Goal: Information Seeking & Learning: Learn about a topic

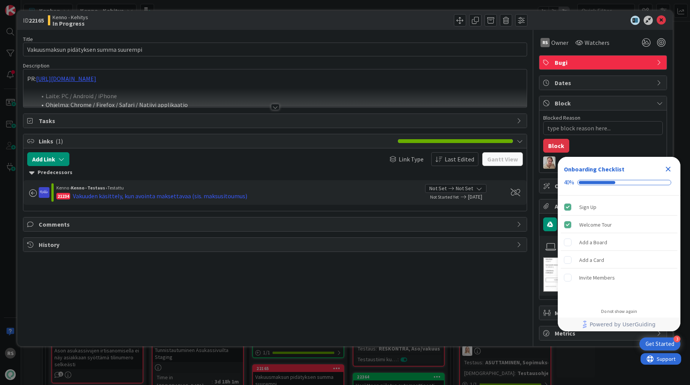
type textarea "x"
click at [274, 108] on div at bounding box center [275, 107] width 8 height 6
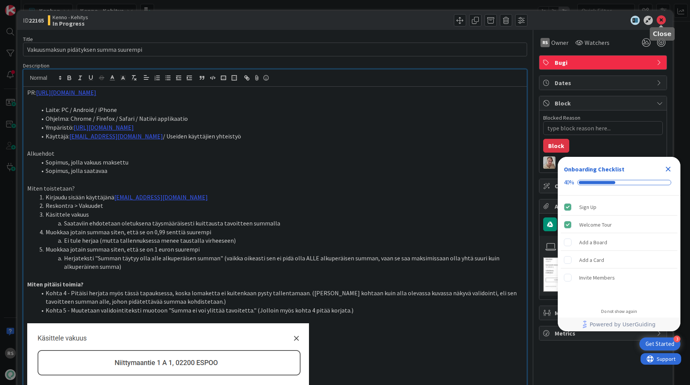
click at [662, 24] on icon at bounding box center [661, 20] width 9 height 9
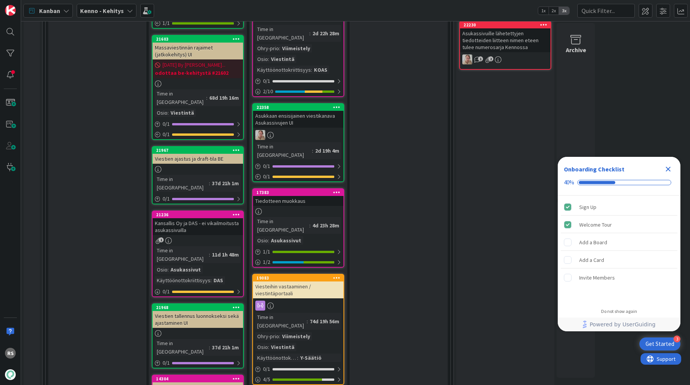
scroll to position [915, 0]
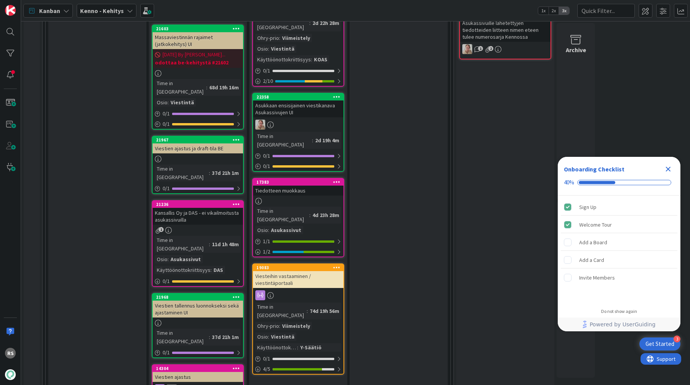
drag, startPoint x: 302, startPoint y: 187, endPoint x: 510, endPoint y: 11, distance: 272.5
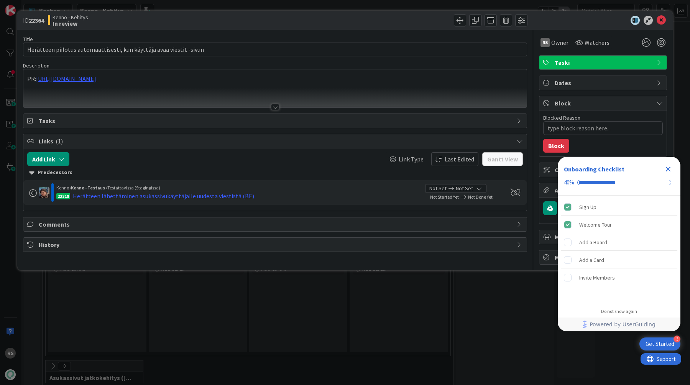
type textarea "x"
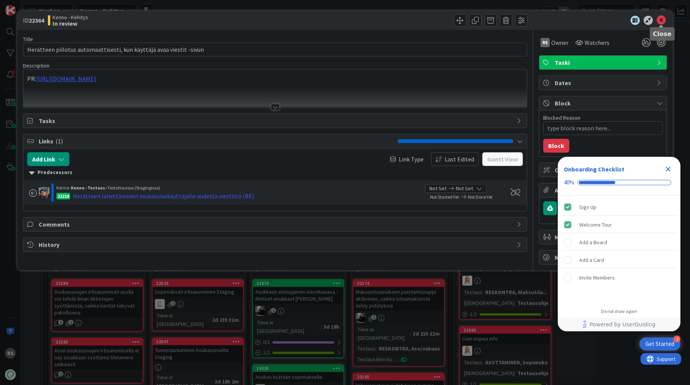
click at [664, 18] on icon at bounding box center [661, 20] width 9 height 9
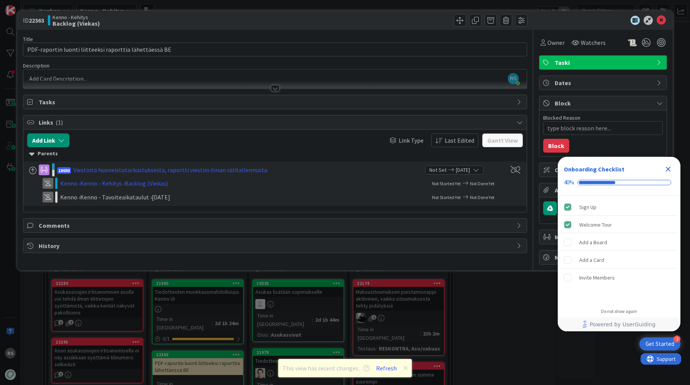
scroll to position [193, 0]
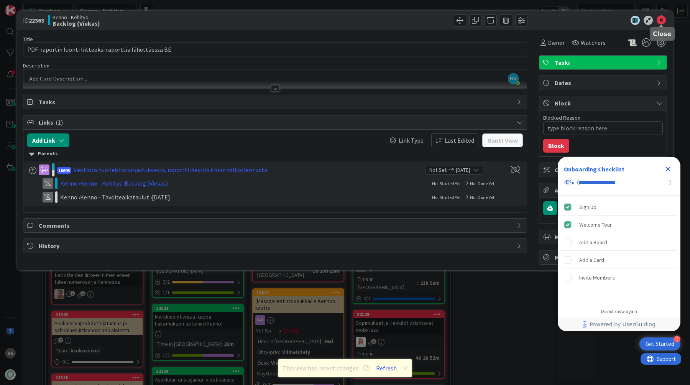
click at [659, 23] on icon at bounding box center [661, 20] width 9 height 9
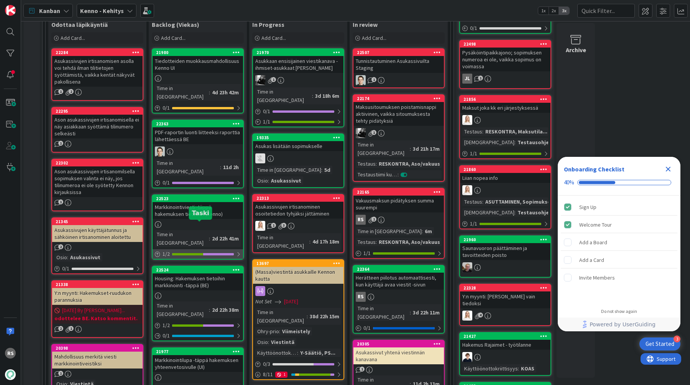
scroll to position [229, 0]
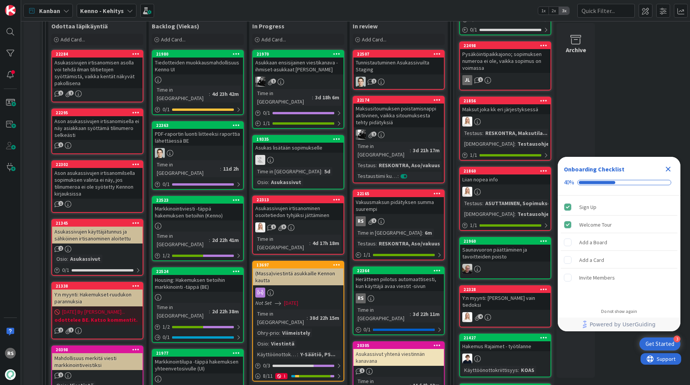
click at [210, 76] on link "21980 Tiedotteiden muokkausmahdollisuus Kenno UI Time in Column : 4d 23h 42m 0 …" at bounding box center [198, 82] width 92 height 65
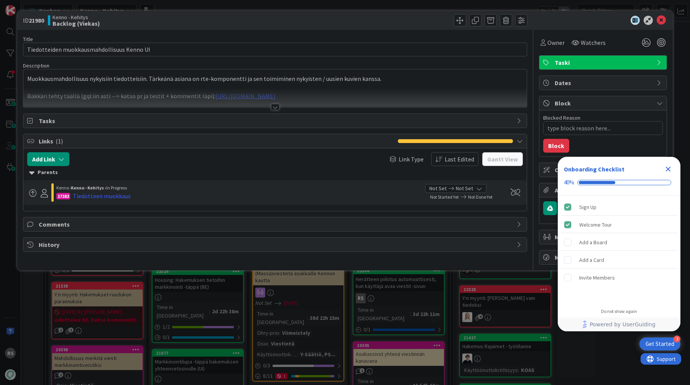
click at [276, 107] on div at bounding box center [275, 107] width 8 height 6
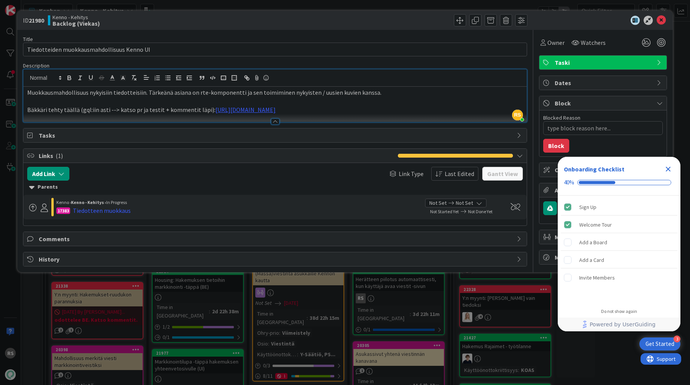
click at [276, 124] on div at bounding box center [275, 121] width 8 height 6
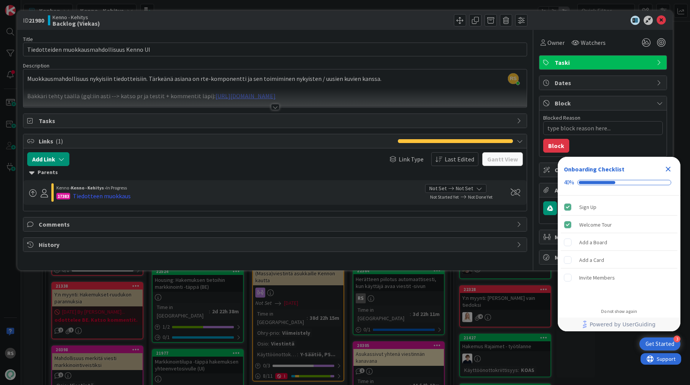
click at [275, 109] on div at bounding box center [275, 107] width 8 height 6
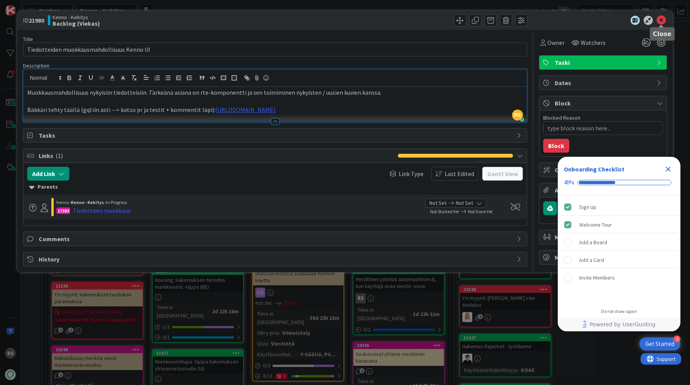
click at [659, 19] on icon at bounding box center [661, 20] width 9 height 9
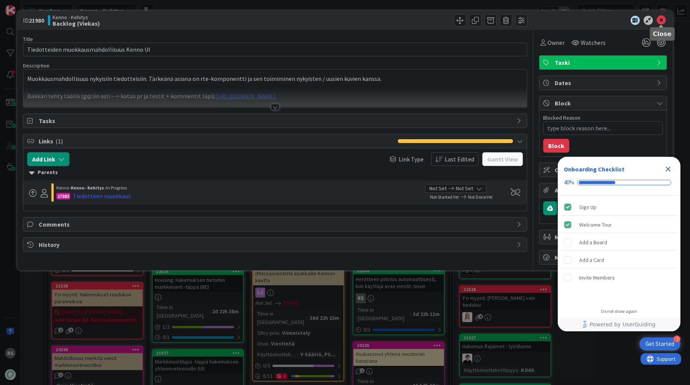
click at [662, 20] on icon at bounding box center [661, 20] width 9 height 9
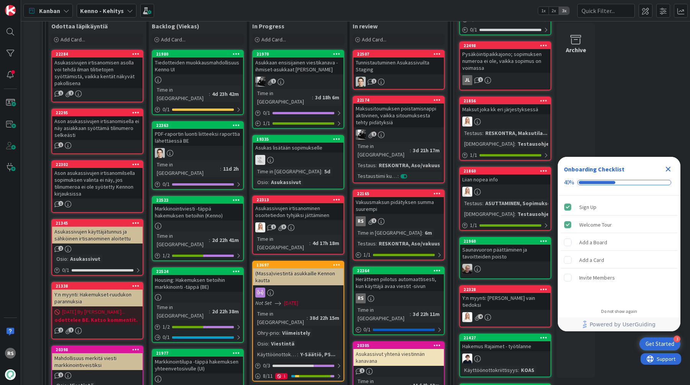
click at [206, 204] on div "Markkinointiviesti -täppä hakemuksen tietoihin (Kenno)" at bounding box center [198, 212] width 90 height 17
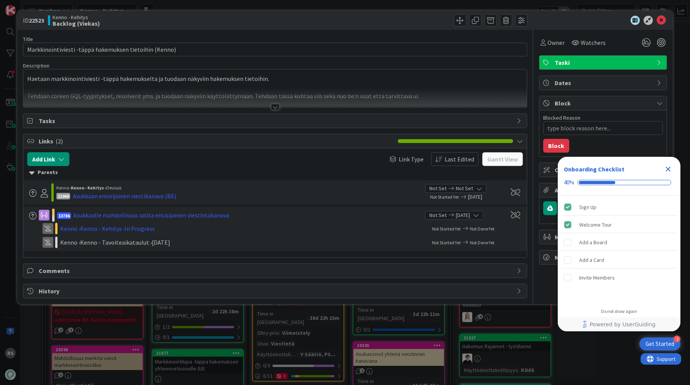
click at [274, 107] on div at bounding box center [275, 107] width 8 height 6
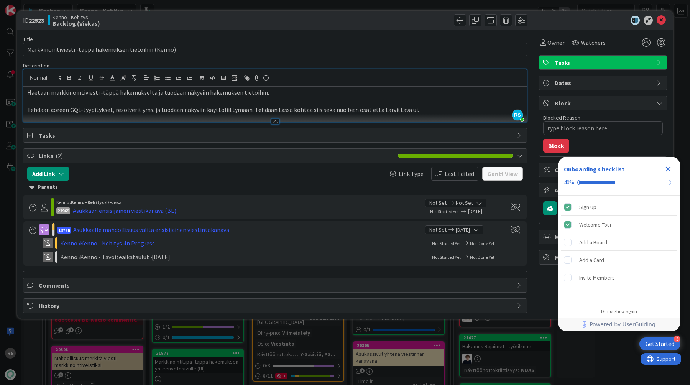
drag, startPoint x: 664, startPoint y: 17, endPoint x: 561, endPoint y: 26, distance: 102.8
click at [561, 26] on div "ID 22523 Kenno - Kehitys Backlog (Viekas)" at bounding box center [345, 20] width 656 height 19
click at [277, 119] on div at bounding box center [275, 121] width 8 height 6
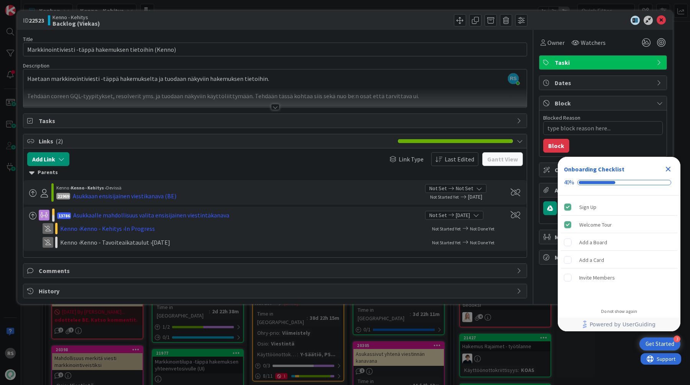
click at [276, 104] on div at bounding box center [275, 107] width 8 height 6
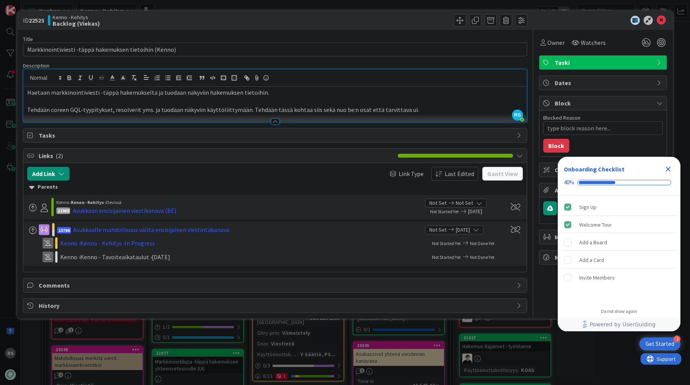
click at [273, 123] on div at bounding box center [275, 121] width 8 height 6
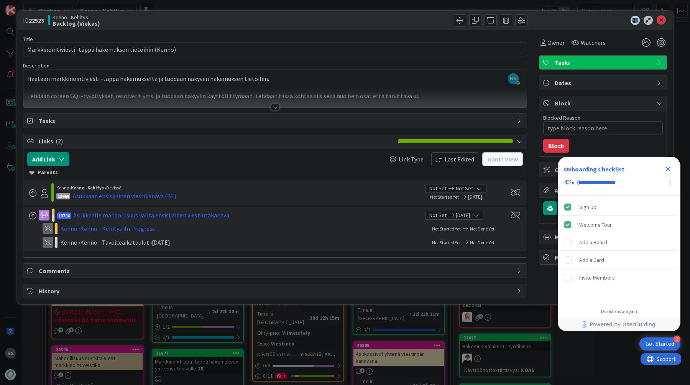
click at [276, 105] on div at bounding box center [275, 107] width 8 height 6
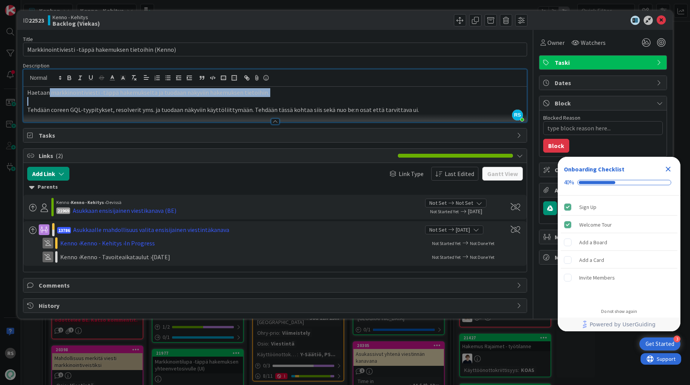
drag, startPoint x: 49, startPoint y: 93, endPoint x: 129, endPoint y: 99, distance: 80.3
click at [129, 99] on div "Haetaan markkinointiviesti -täppä hakemukselta ja tuodaan näkyviin hakemuksen t…" at bounding box center [274, 104] width 503 height 35
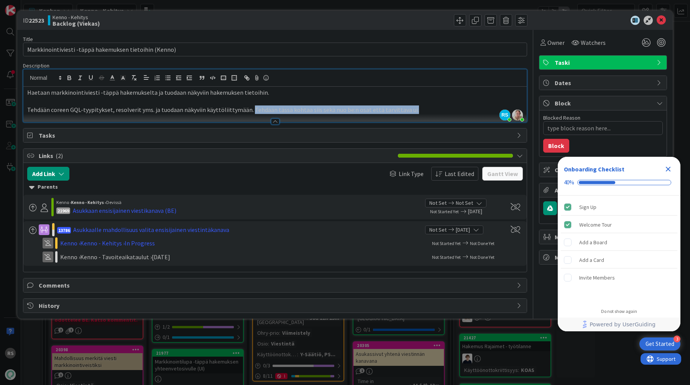
drag, startPoint x: 247, startPoint y: 107, endPoint x: 406, endPoint y: 113, distance: 159.2
click at [406, 114] on div "Description RS Rasmus Säämänen just joined Samuli Lindgren just joined Haetaan …" at bounding box center [275, 92] width 504 height 60
click at [413, 109] on p "Tehdään coreen GQL-tyypitykset, resolverit yms. ja tuodaan näkyviin käyttöliitt…" at bounding box center [275, 109] width 496 height 9
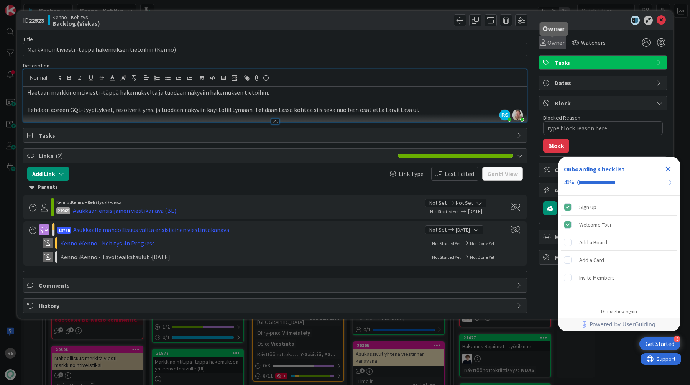
click at [556, 43] on span "Owner" at bounding box center [555, 42] width 17 height 9
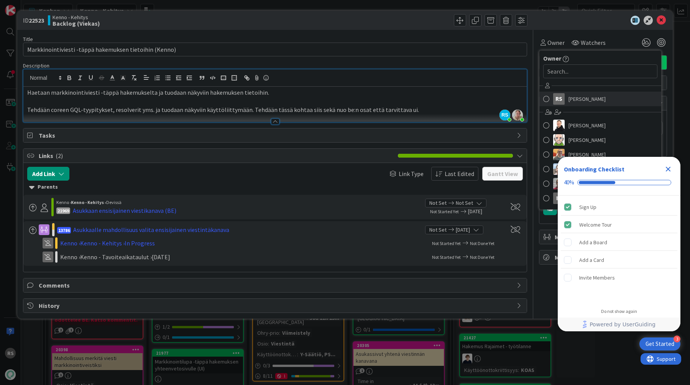
click at [579, 105] on link "RS Rasmus Säämänen" at bounding box center [600, 99] width 122 height 15
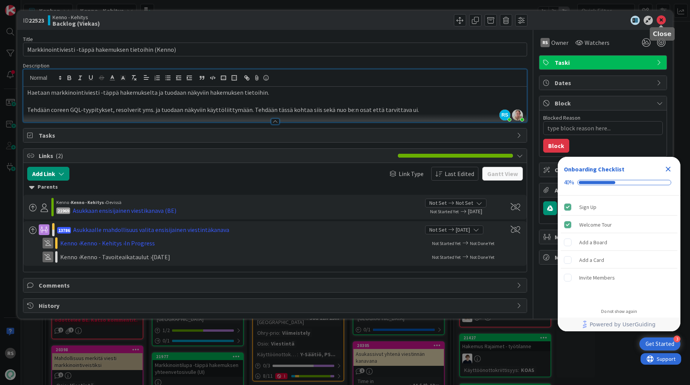
click at [663, 22] on icon at bounding box center [661, 20] width 9 height 9
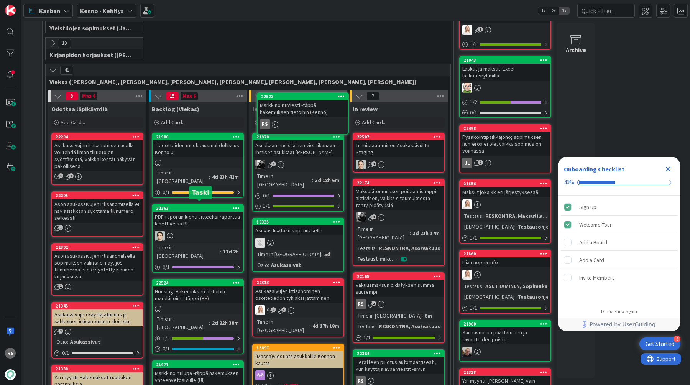
scroll to position [133, 0]
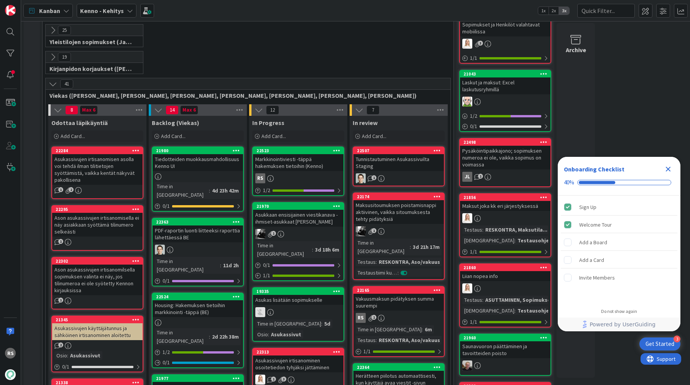
click at [307, 164] on div "Markkinointiviesti -täppä hakemuksen tietoihin (Kenno)" at bounding box center [298, 162] width 90 height 17
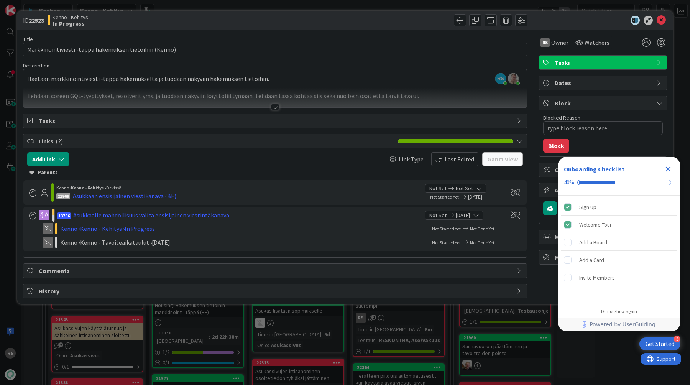
click at [276, 105] on div at bounding box center [275, 107] width 8 height 6
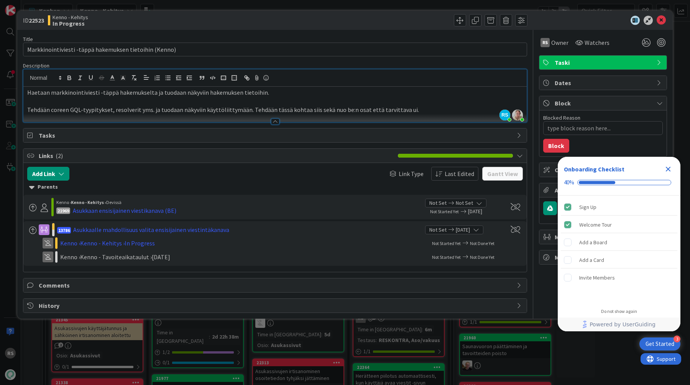
click at [415, 113] on p "Tehdään coreen GQL-tyypitykset, resolverit yms. ja tuodaan näkyviin käyttöliitt…" at bounding box center [275, 109] width 496 height 9
type textarea "x"
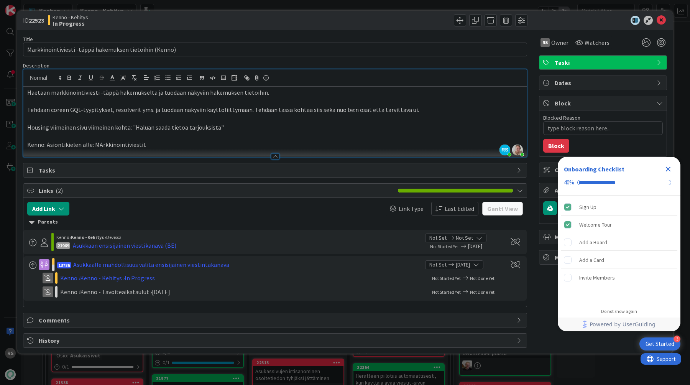
click at [101, 144] on p "Kenno: Asiontikielen alle: MArkkinointiviestit" at bounding box center [275, 144] width 496 height 9
click at [215, 149] on div at bounding box center [274, 153] width 503 height 8
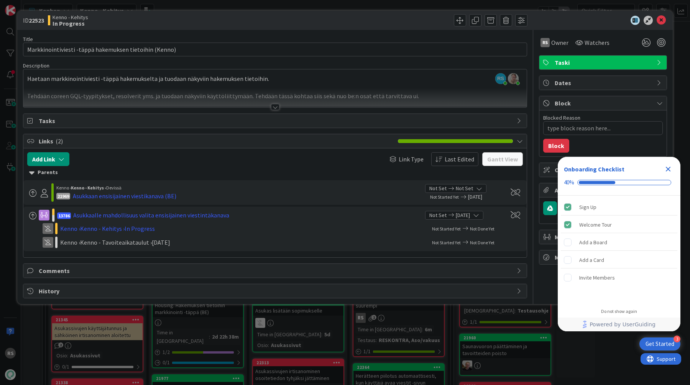
click at [278, 107] on div at bounding box center [275, 107] width 8 height 6
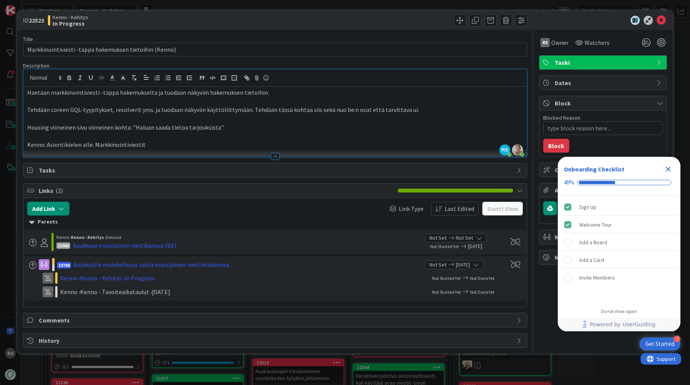
click at [249, 143] on p "Kenno: Asiontikielen alle: Markkinointiviestit" at bounding box center [275, 144] width 496 height 9
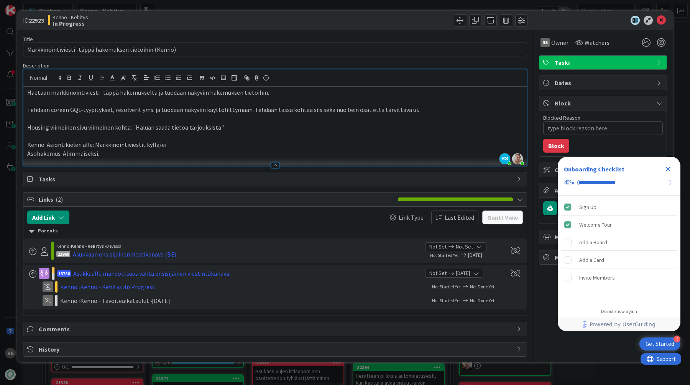
click at [46, 145] on p "Kenno: Asiontikielen alle: Markkinointiviestit kyllä/ei" at bounding box center [275, 144] width 496 height 9
type textarea "x"
click at [496, 106] on p "Tehdään coreen GQL-tyypitykset, resolverit yms. ja tuodaan näkyviin käyttöliitt…" at bounding box center [275, 109] width 496 height 9
click at [661, 21] on icon at bounding box center [661, 20] width 9 height 9
